Goal: Task Accomplishment & Management: Use online tool/utility

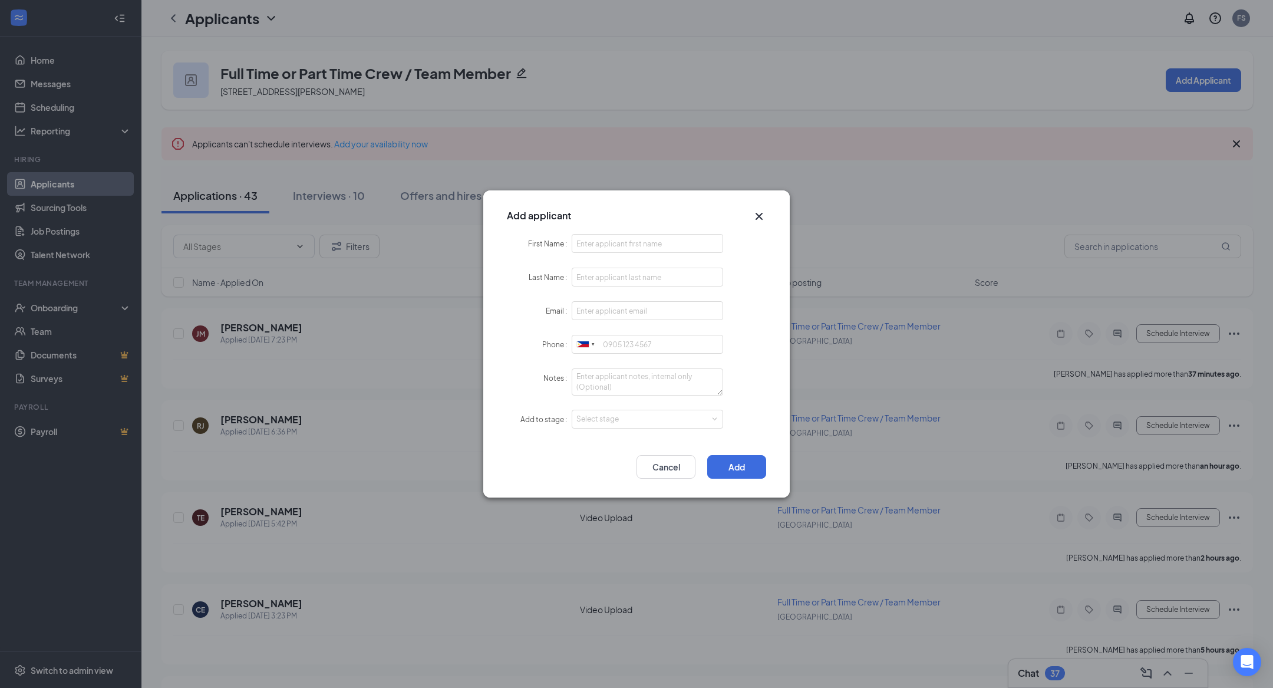
click at [64, 85] on div "Add applicant First Name Last Name Email Phone [GEOGRAPHIC_DATA] + 1 [GEOGRAPHI…" at bounding box center [636, 344] width 1273 height 688
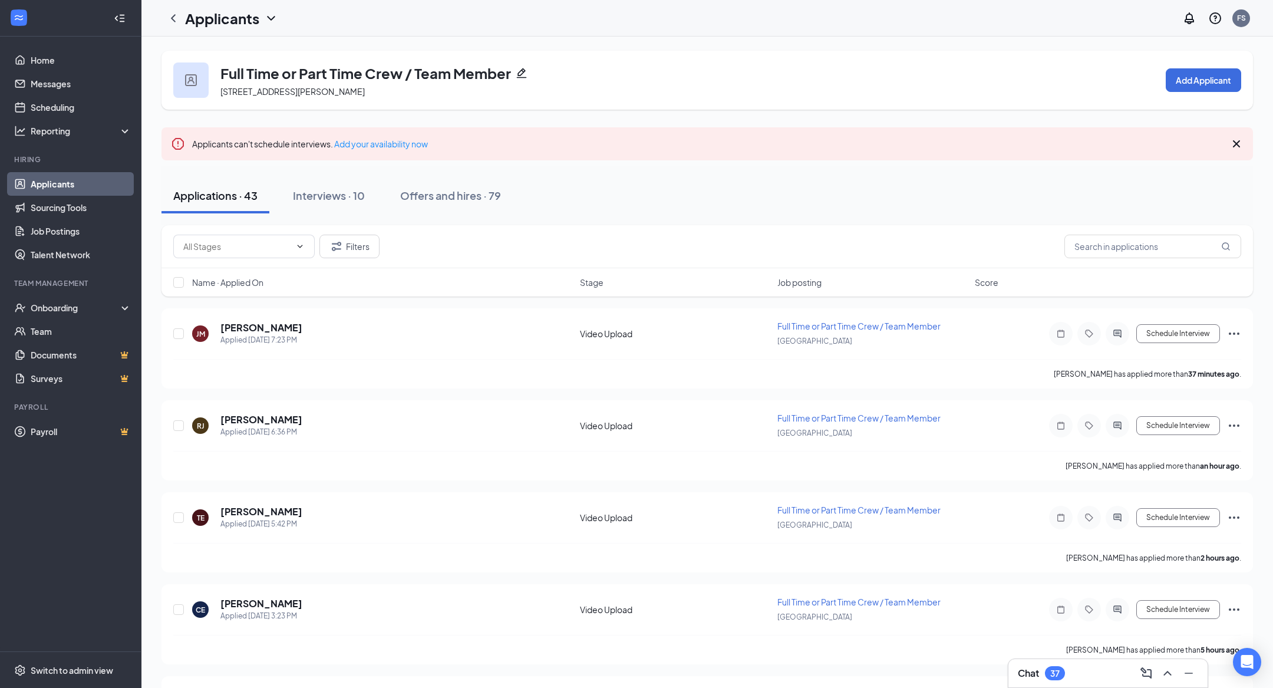
click at [64, 85] on div "Add applicant First Name Last Name Email Phone [GEOGRAPHIC_DATA] + 1 [GEOGRAPHI…" at bounding box center [636, 344] width 1273 height 688
click at [72, 182] on link "Applicants" at bounding box center [81, 184] width 101 height 24
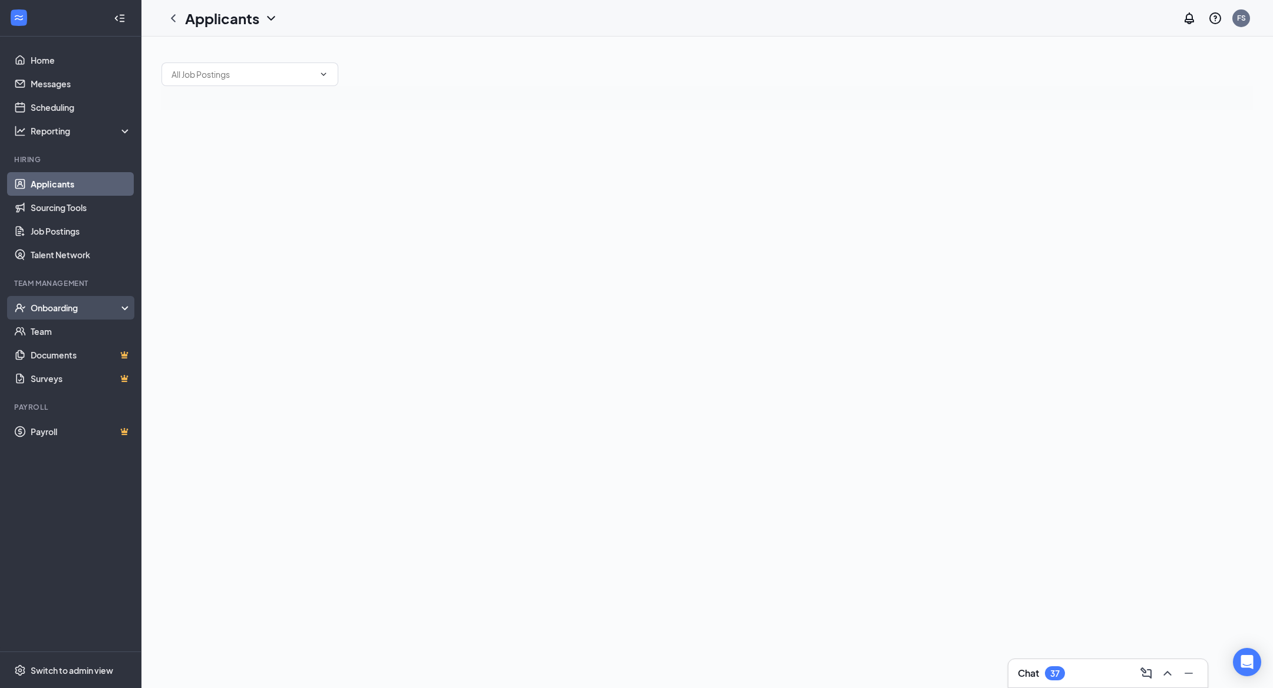
click at [80, 296] on div "Onboarding" at bounding box center [70, 308] width 141 height 24
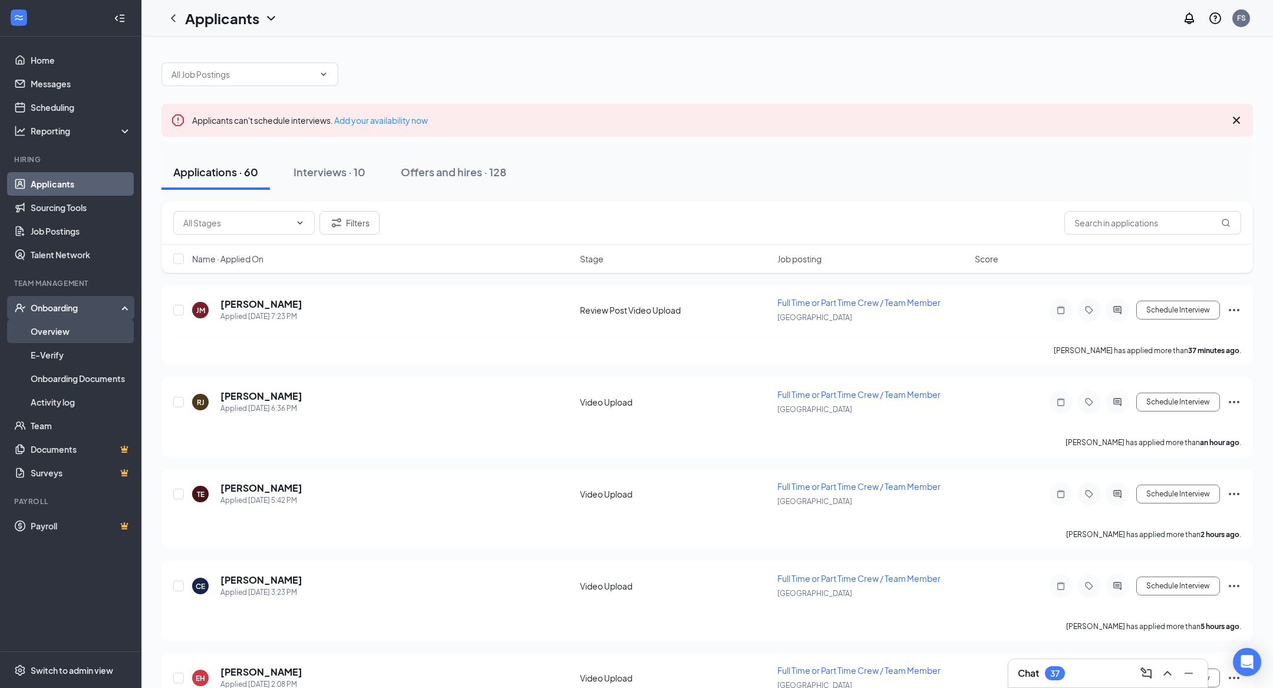
click at [90, 328] on link "Overview" at bounding box center [81, 331] width 101 height 24
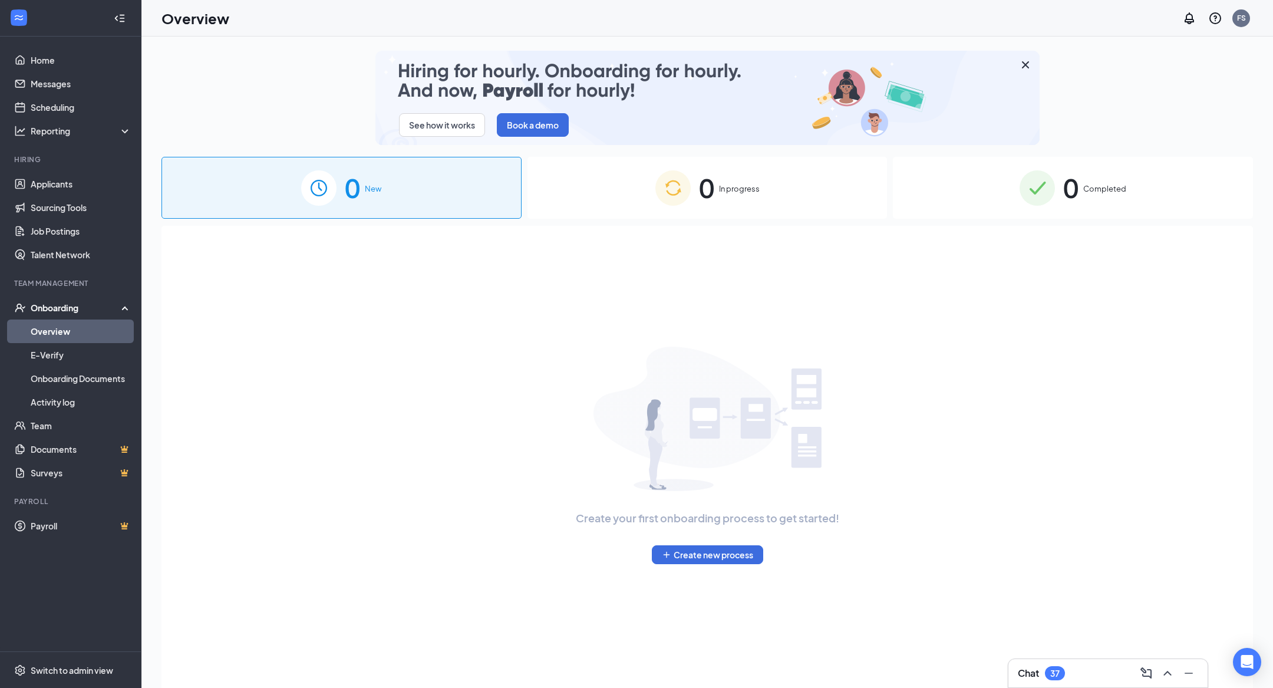
click at [747, 156] on div "See how it works Book a demo 0 New 0 In progress 0 Completed Create your first …" at bounding box center [707, 389] width 1092 height 676
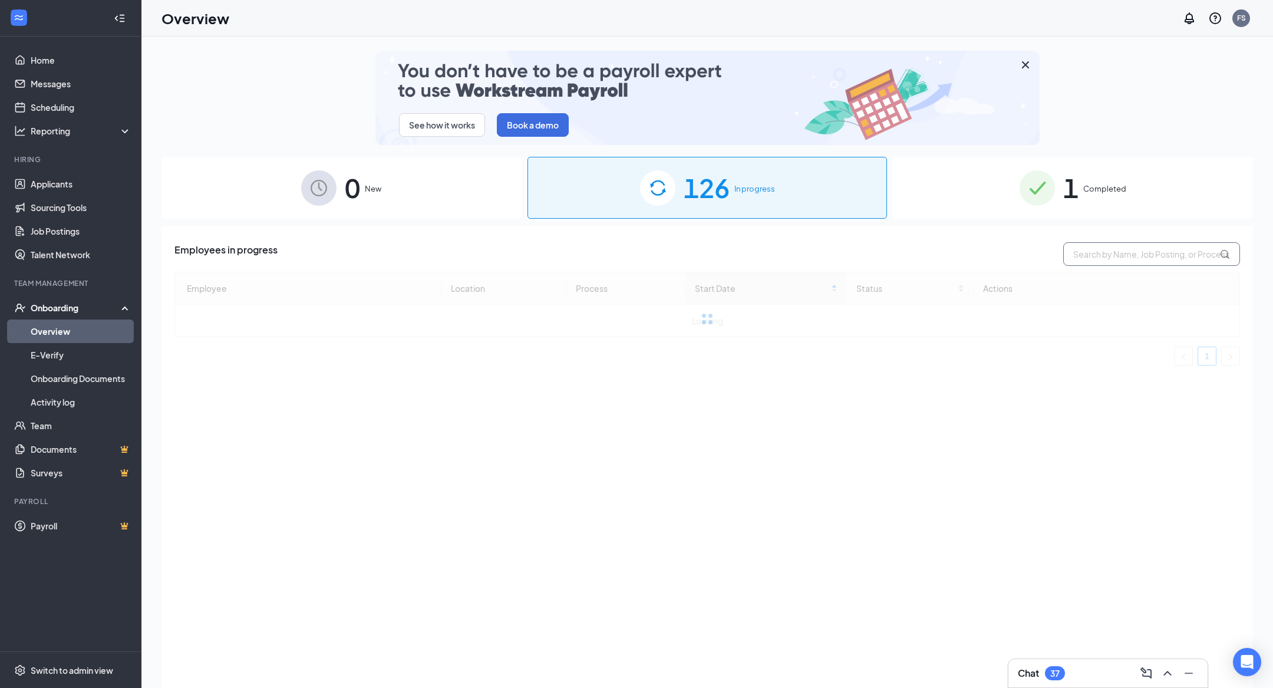
click at [1102, 260] on input "text" at bounding box center [1151, 254] width 177 height 24
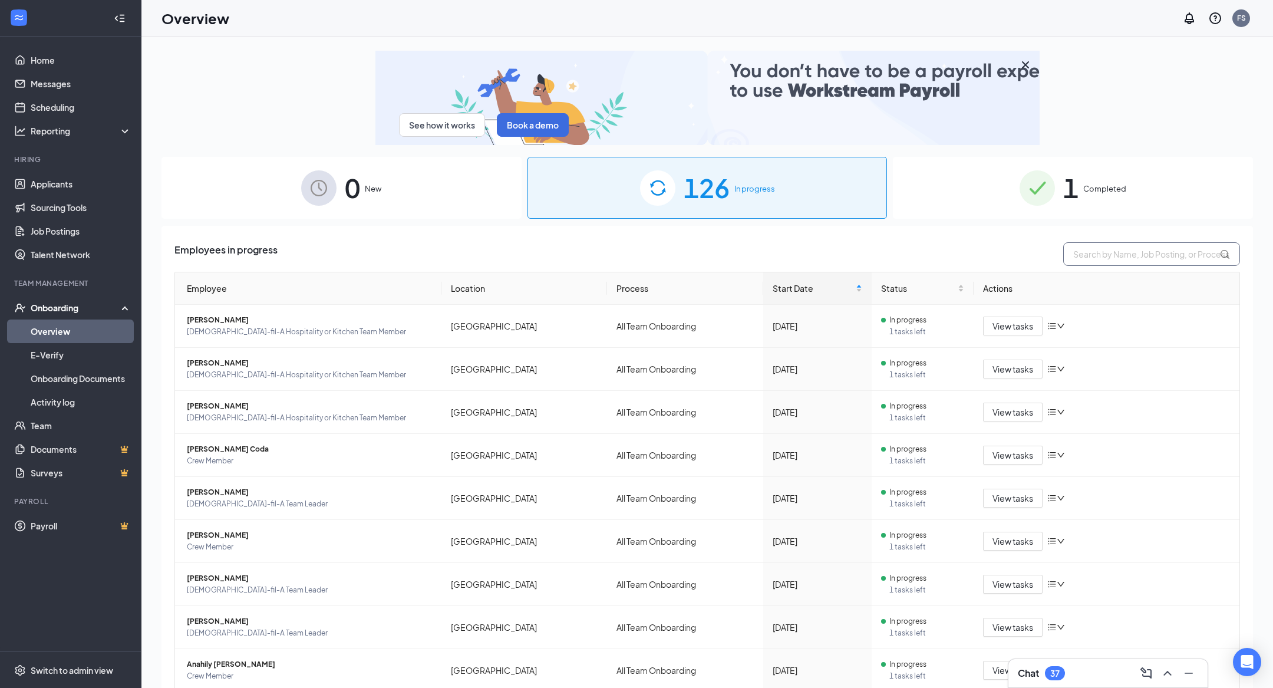
paste input "[EMAIL_ADDRESS][DOMAIN_NAME]"
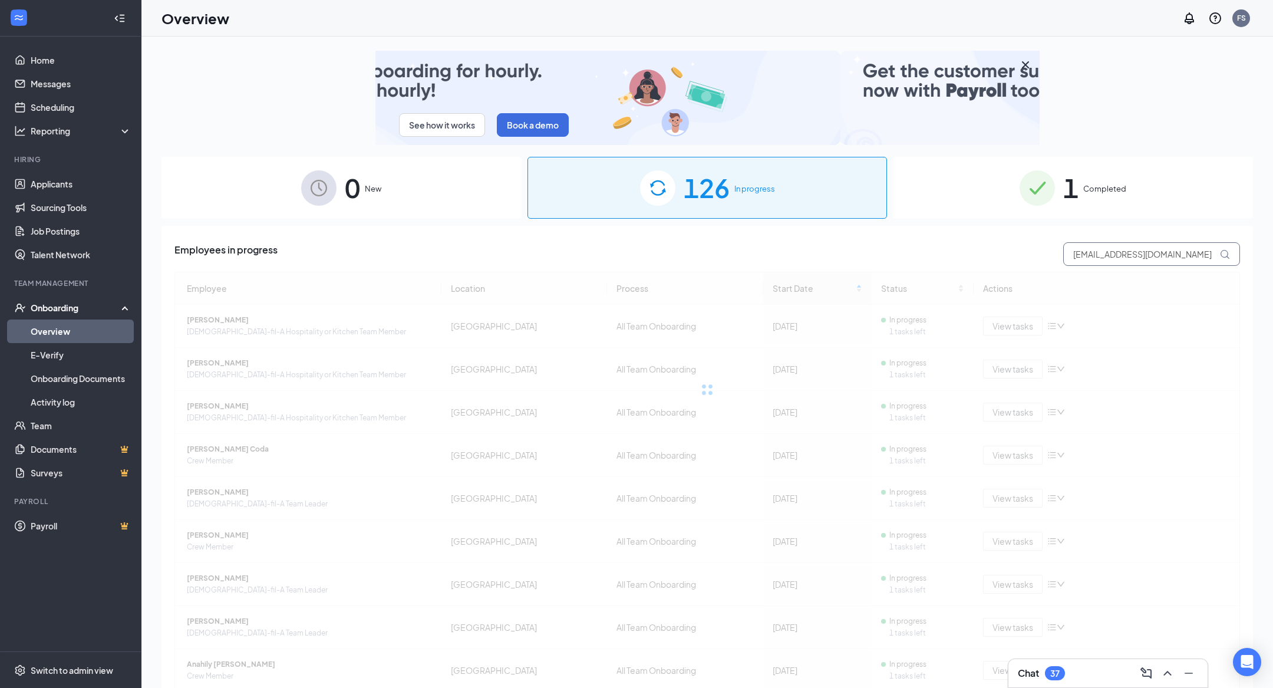
type input "[EMAIL_ADDRESS][DOMAIN_NAME]"
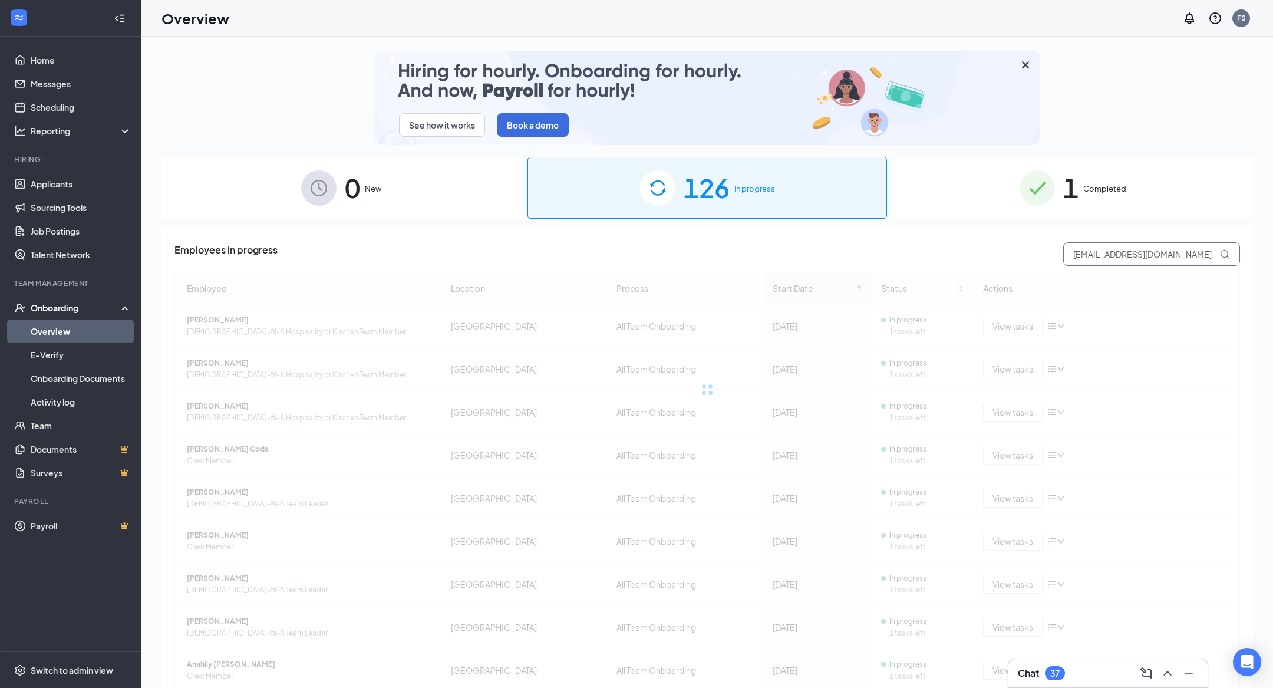
click at [1220, 252] on icon at bounding box center [1225, 254] width 10 height 10
